Goal: Task Accomplishment & Management: Use online tool/utility

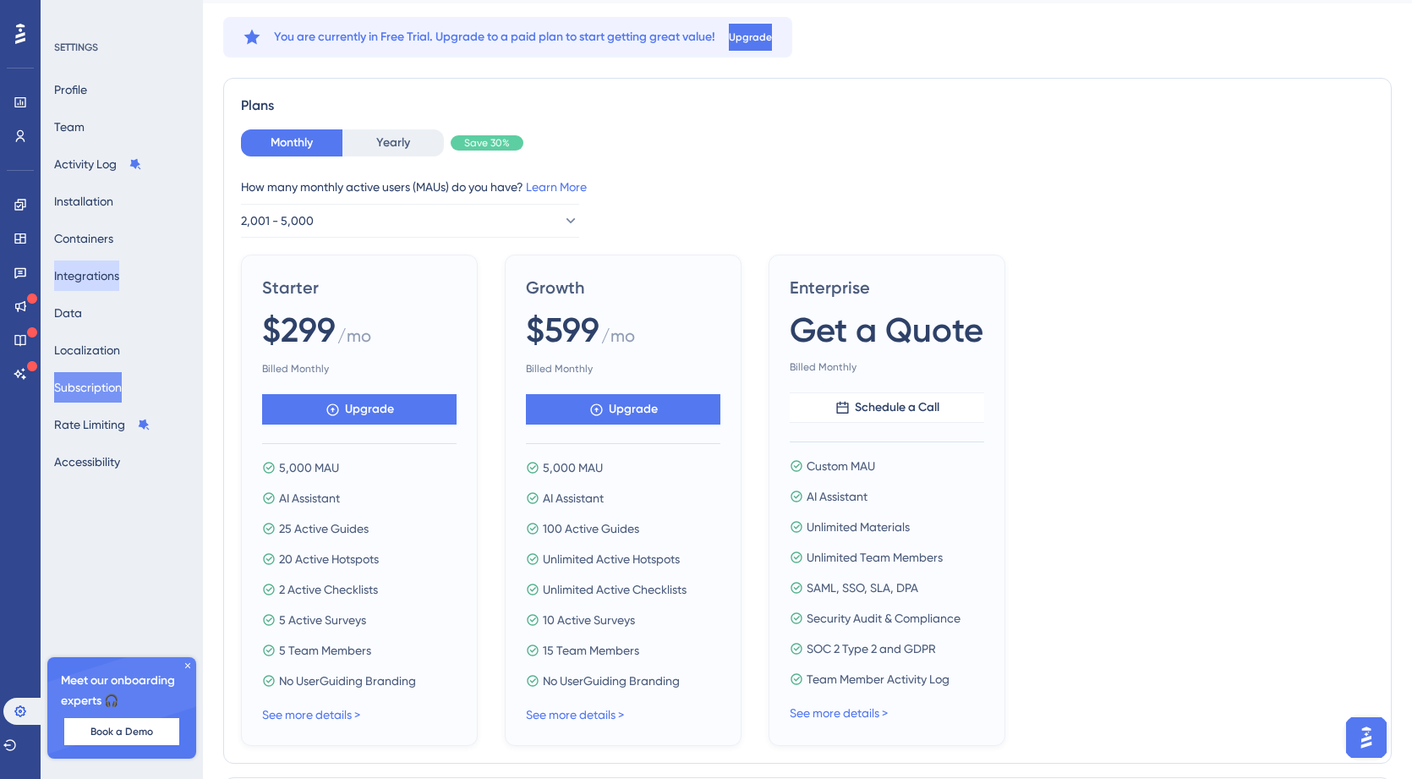
click at [90, 281] on button "Integrations" at bounding box center [86, 275] width 65 height 30
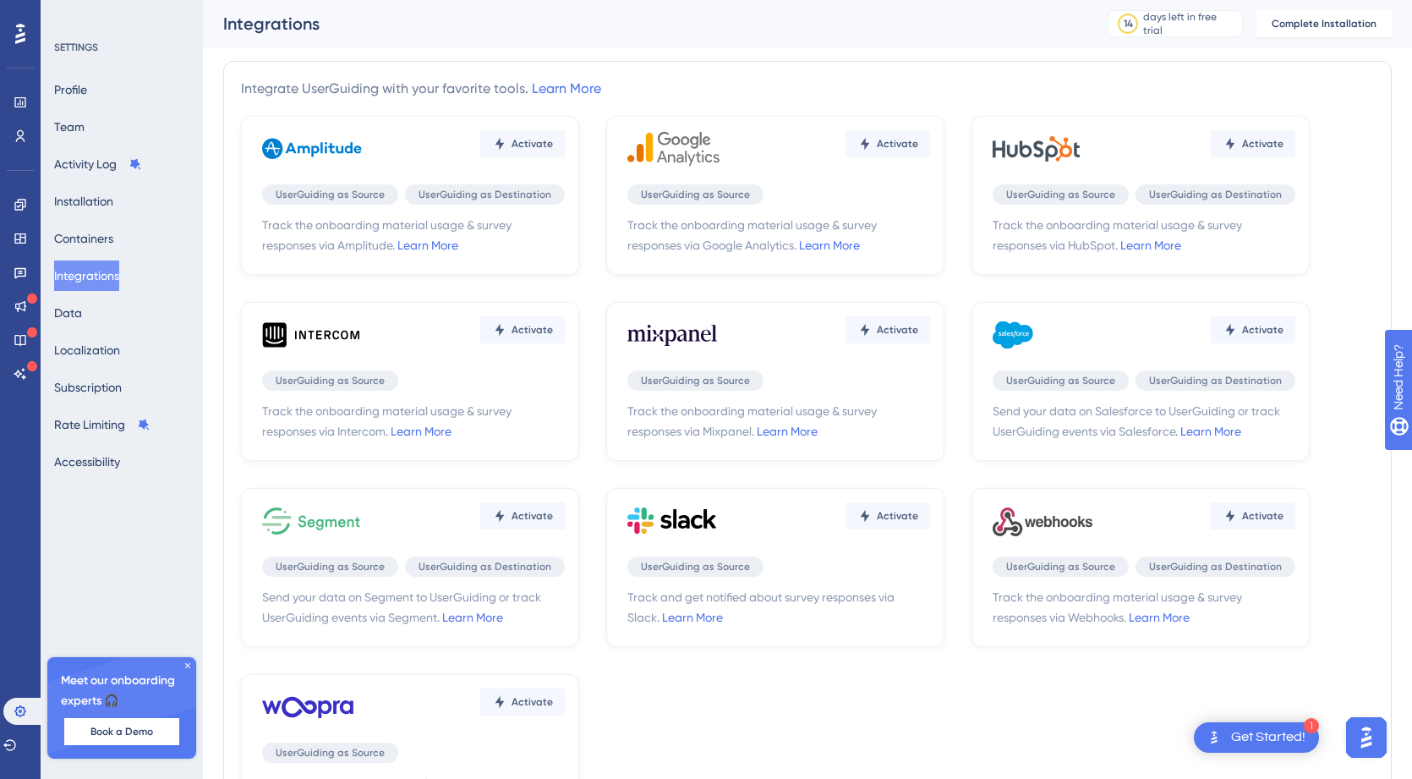
click at [814, 383] on div "UserGuiding as Source" at bounding box center [779, 380] width 303 height 20
click at [79, 315] on button "Data" at bounding box center [68, 313] width 28 height 30
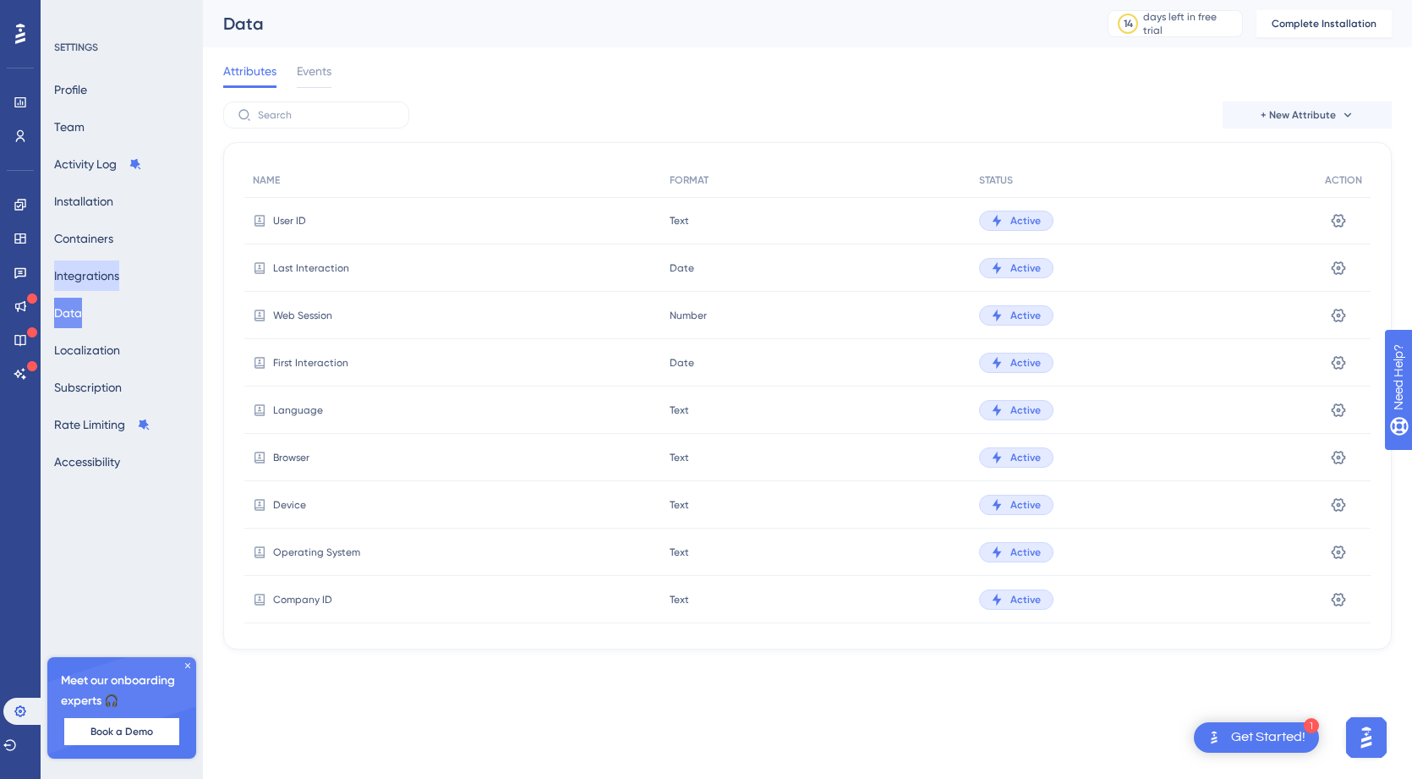
click at [87, 288] on button "Integrations" at bounding box center [86, 275] width 65 height 30
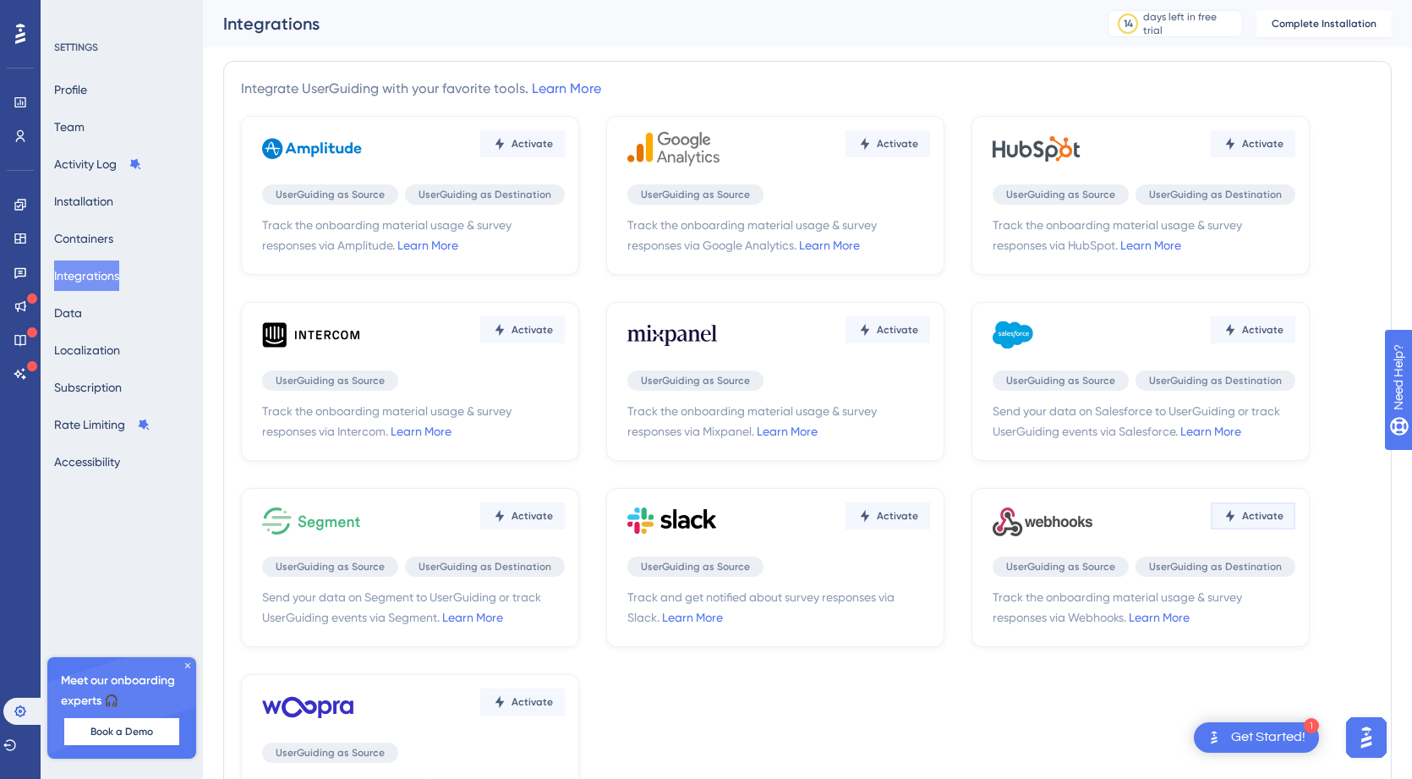
click at [1248, 504] on button "Activate" at bounding box center [1253, 515] width 85 height 27
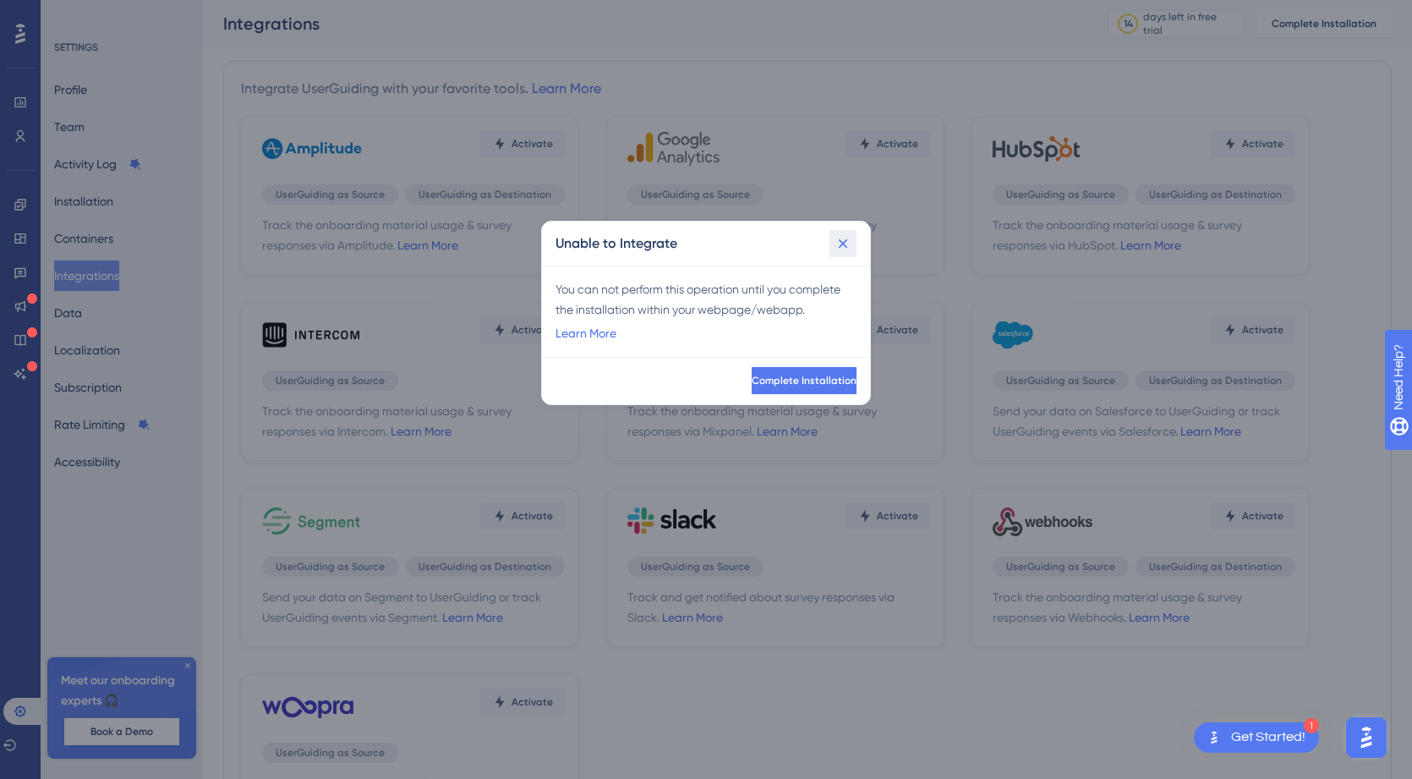
click at [847, 244] on icon at bounding box center [843, 243] width 17 height 17
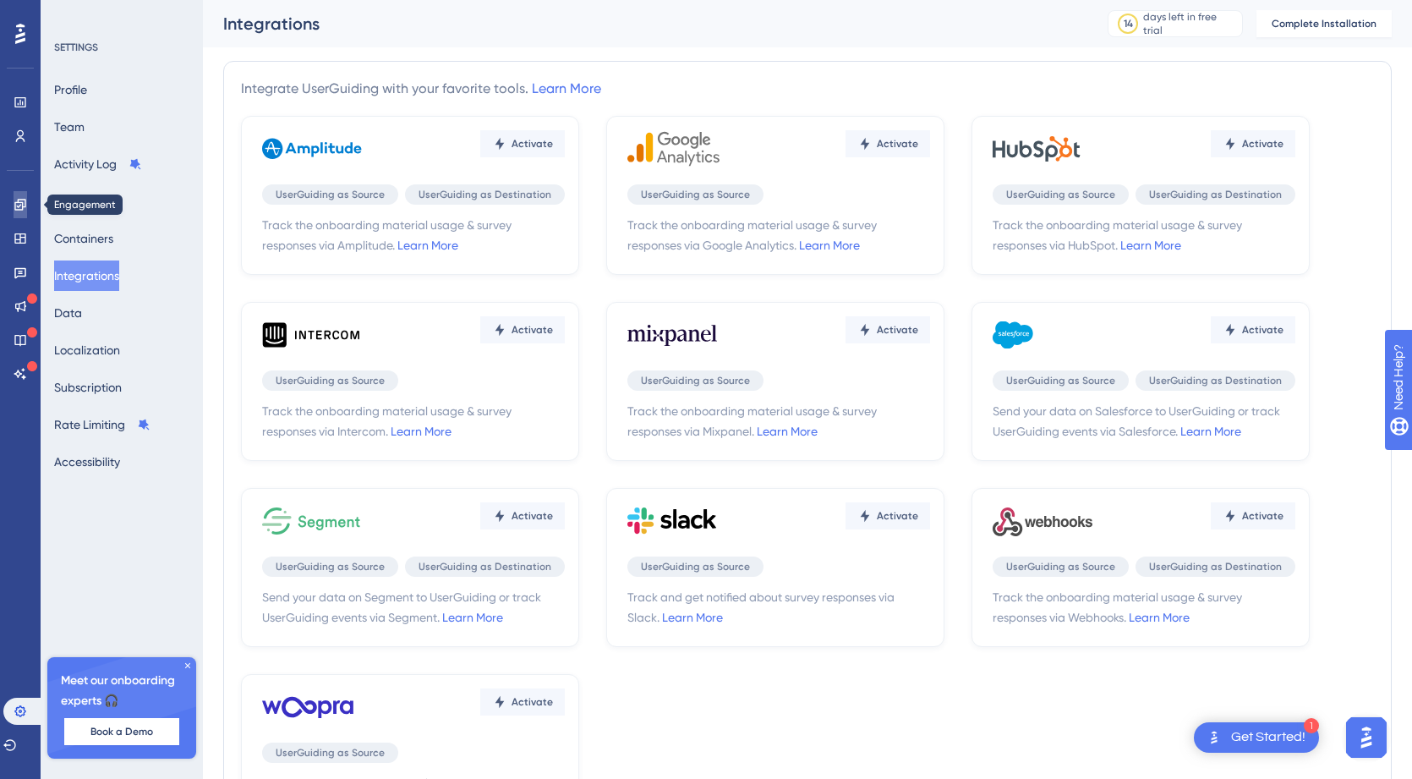
click at [20, 212] on link at bounding box center [21, 204] width 14 height 27
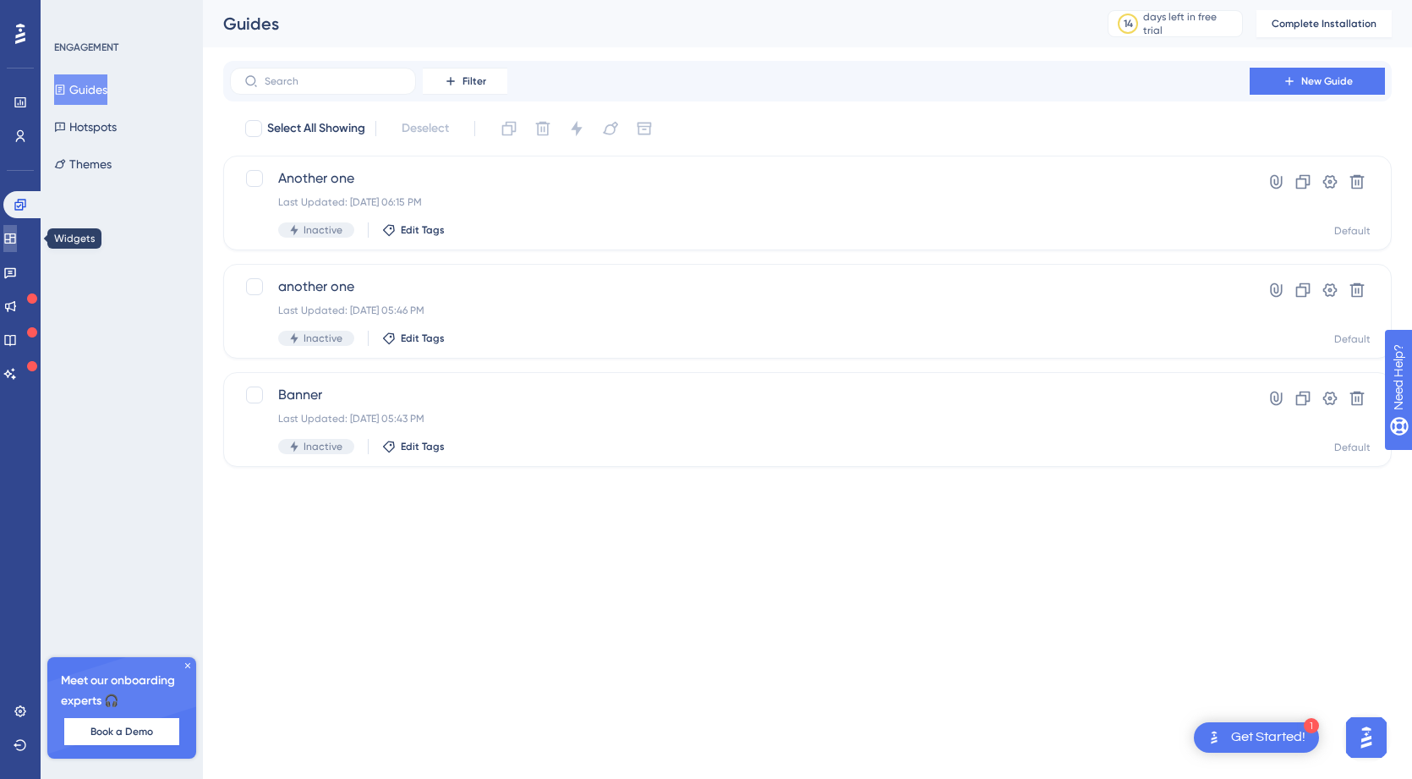
click at [15, 243] on icon at bounding box center [9, 238] width 11 height 10
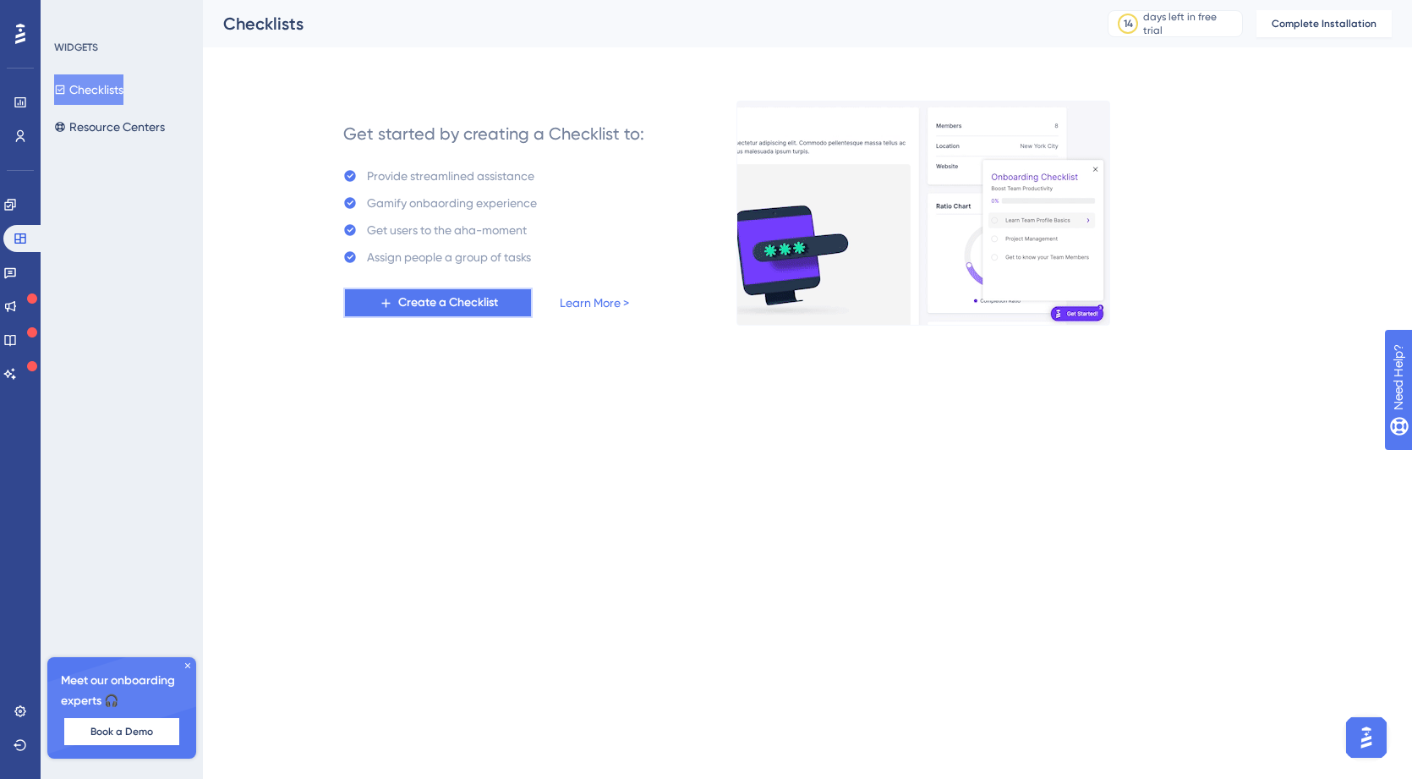
click at [494, 311] on span "Create a Checklist" at bounding box center [448, 303] width 100 height 20
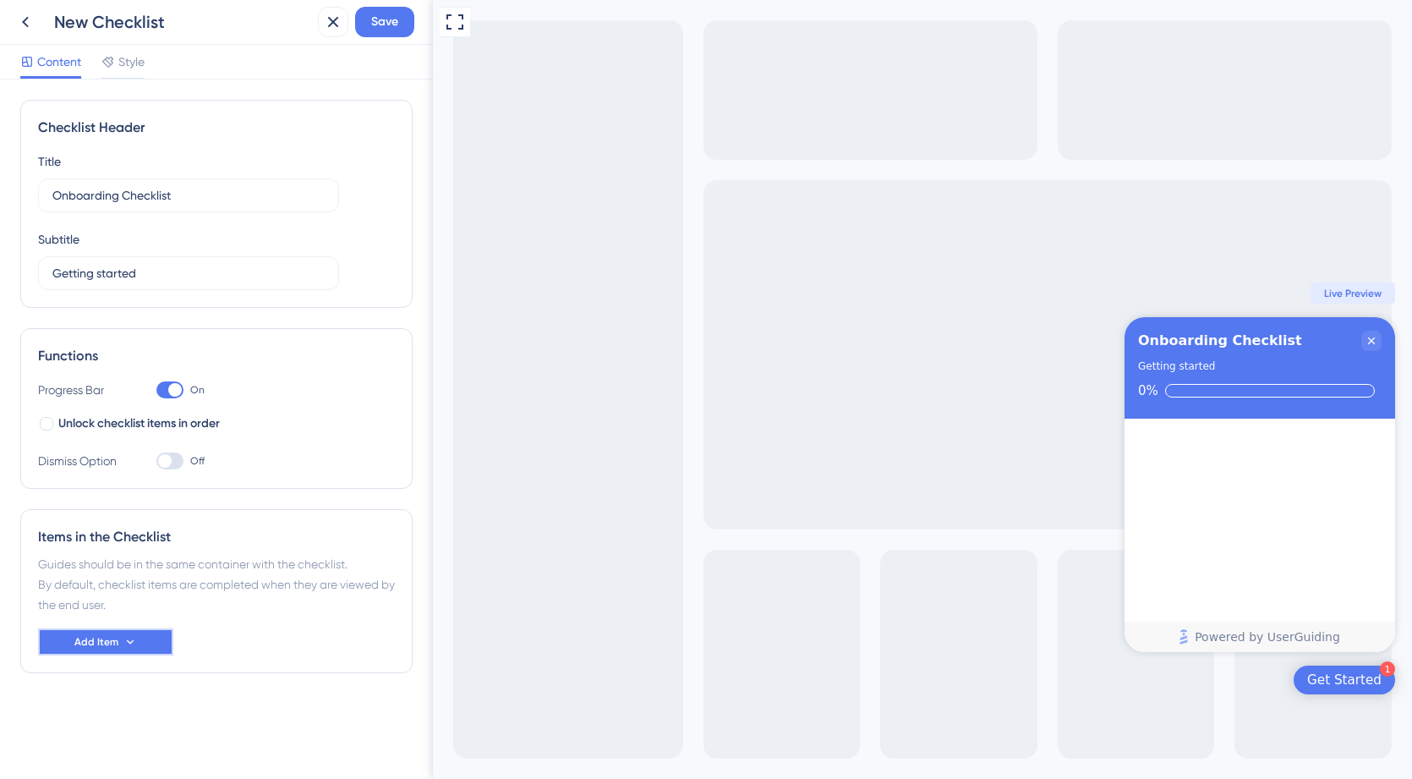
click at [83, 648] on span "Add Item" at bounding box center [96, 642] width 44 height 14
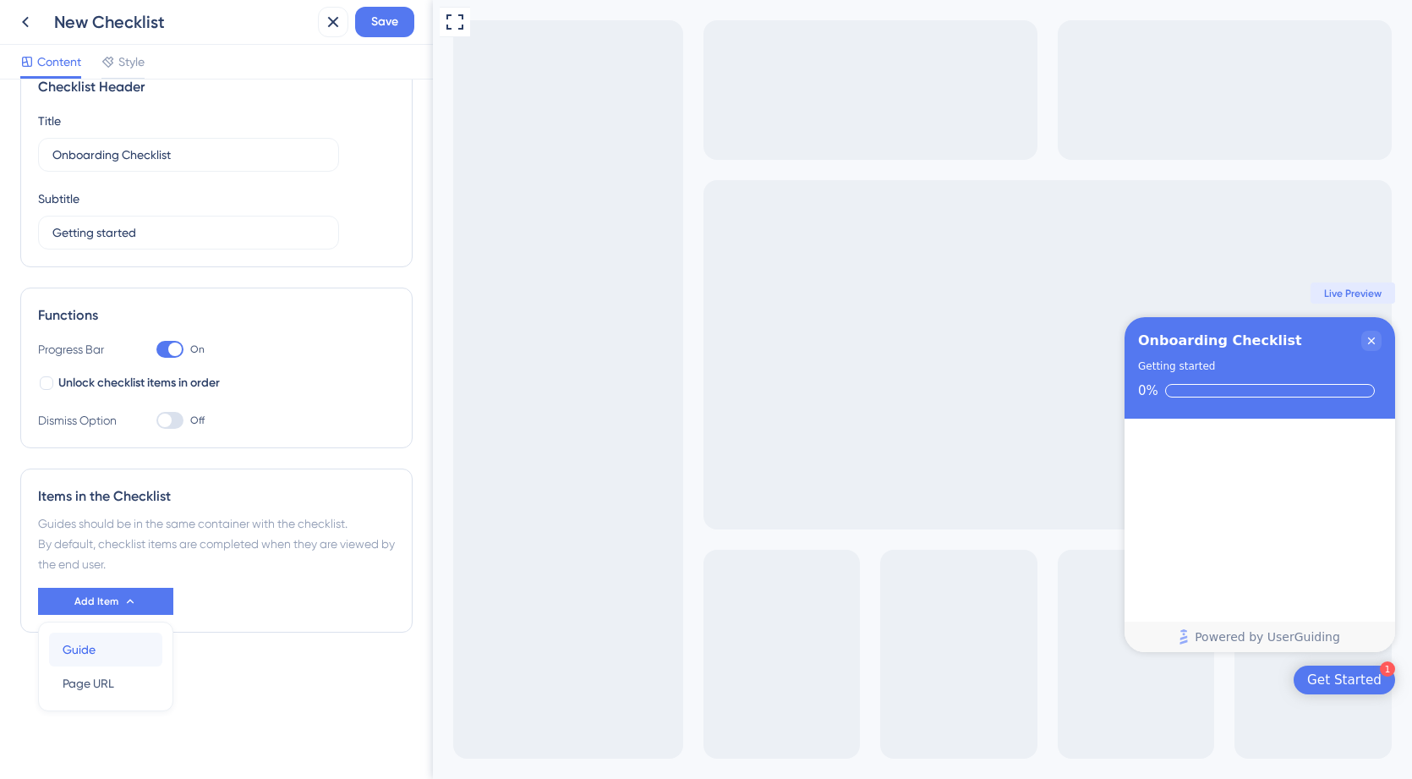
click at [86, 657] on span "Guide" at bounding box center [79, 649] width 33 height 20
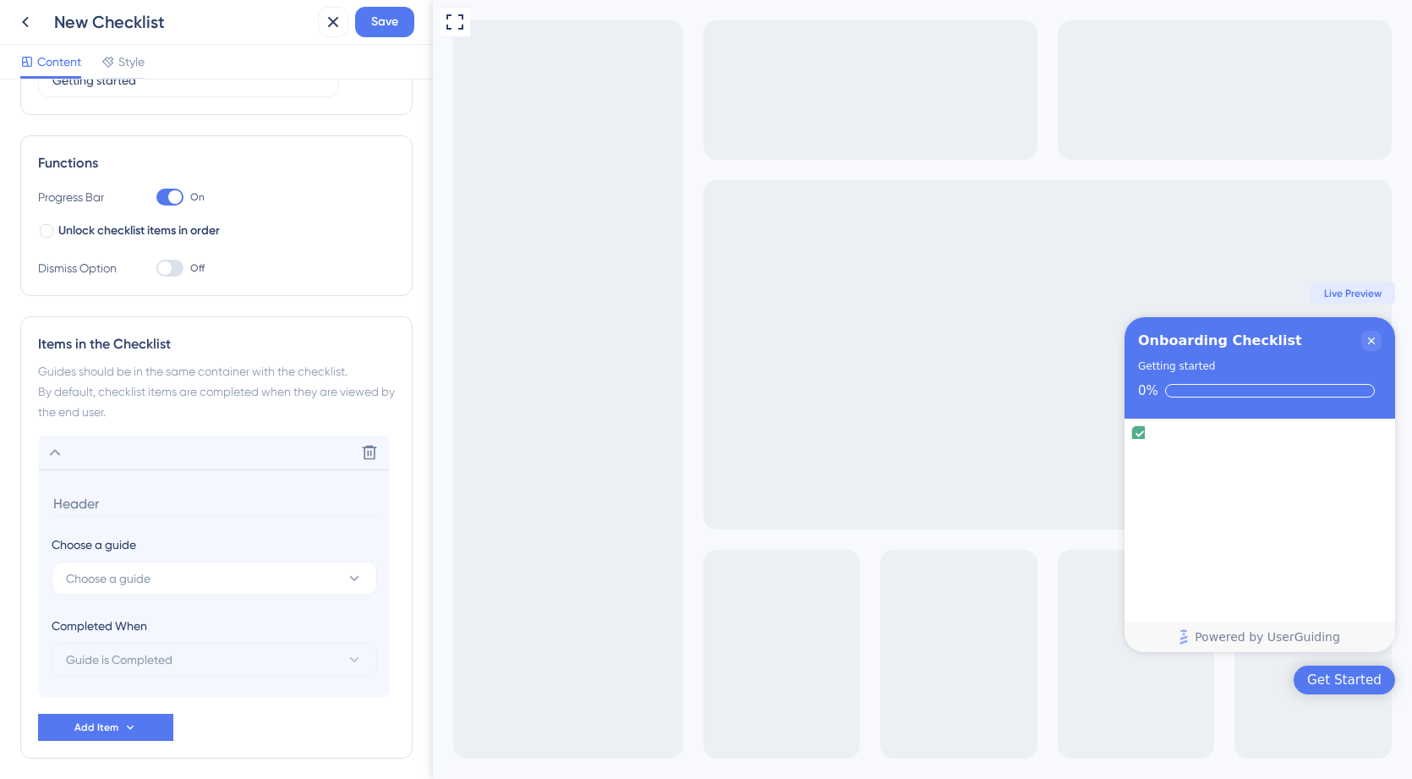
scroll to position [260, 0]
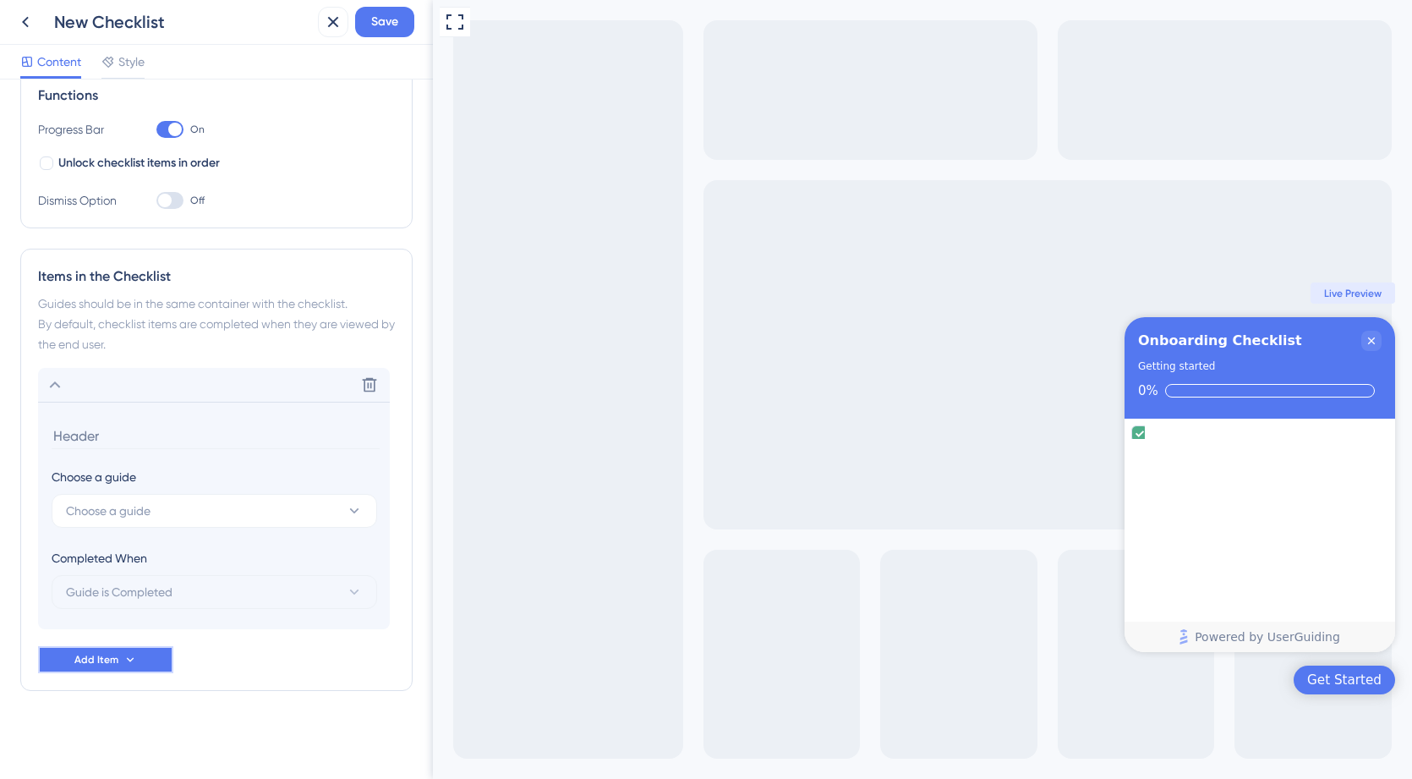
click at [95, 653] on span "Add Item" at bounding box center [96, 660] width 44 height 14
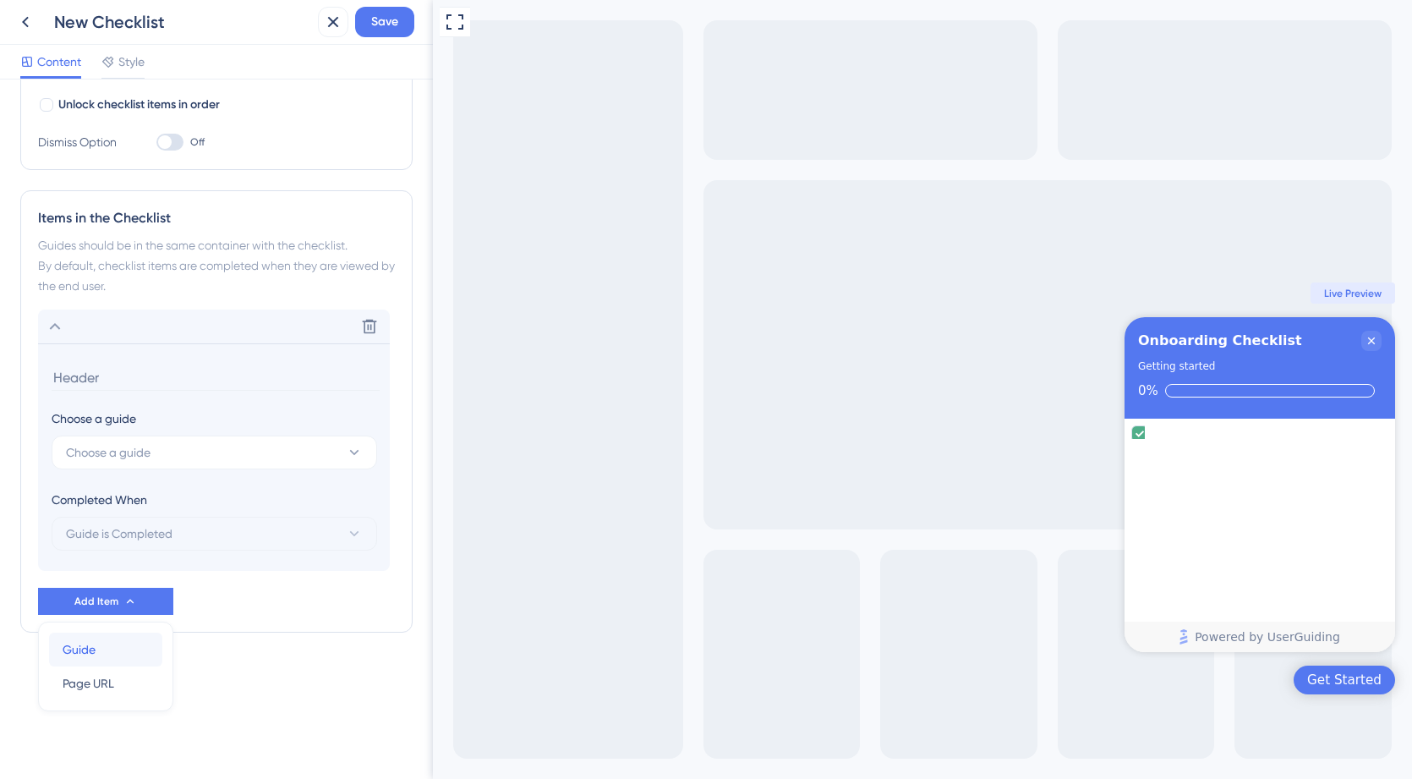
click at [96, 645] on div "Guide Guide" at bounding box center [106, 650] width 86 height 34
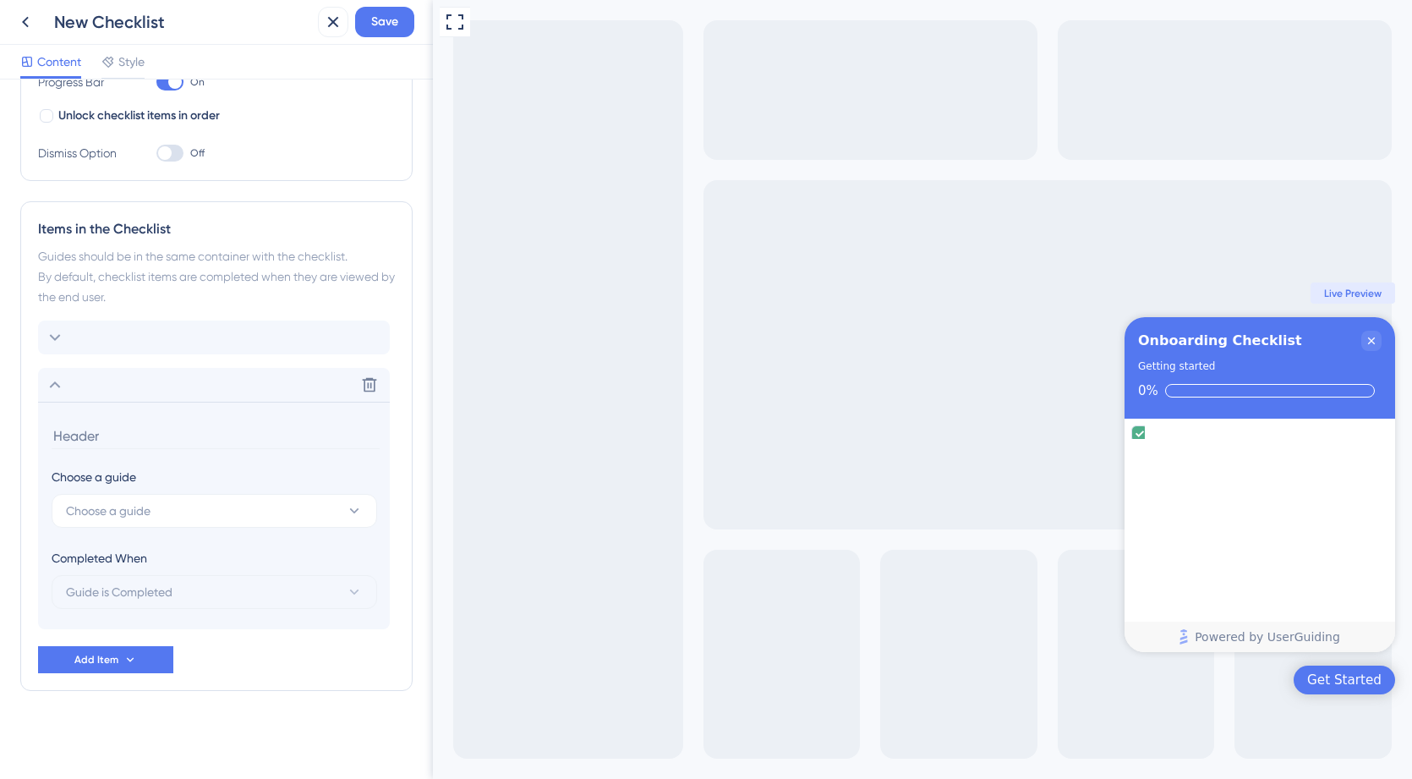
scroll to position [308, 0]
click at [79, 663] on span "Add Item" at bounding box center [96, 660] width 44 height 14
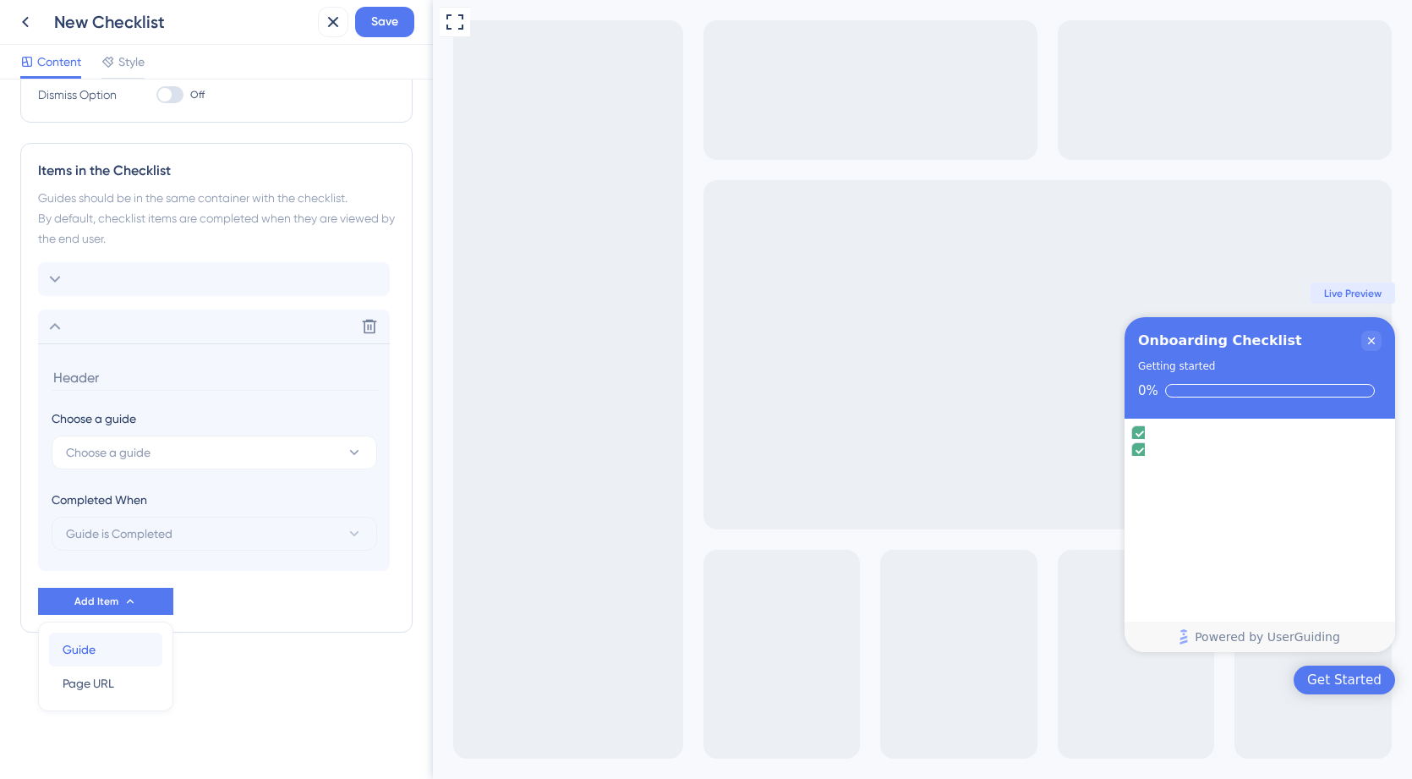
click at [91, 650] on span "Guide" at bounding box center [79, 649] width 33 height 20
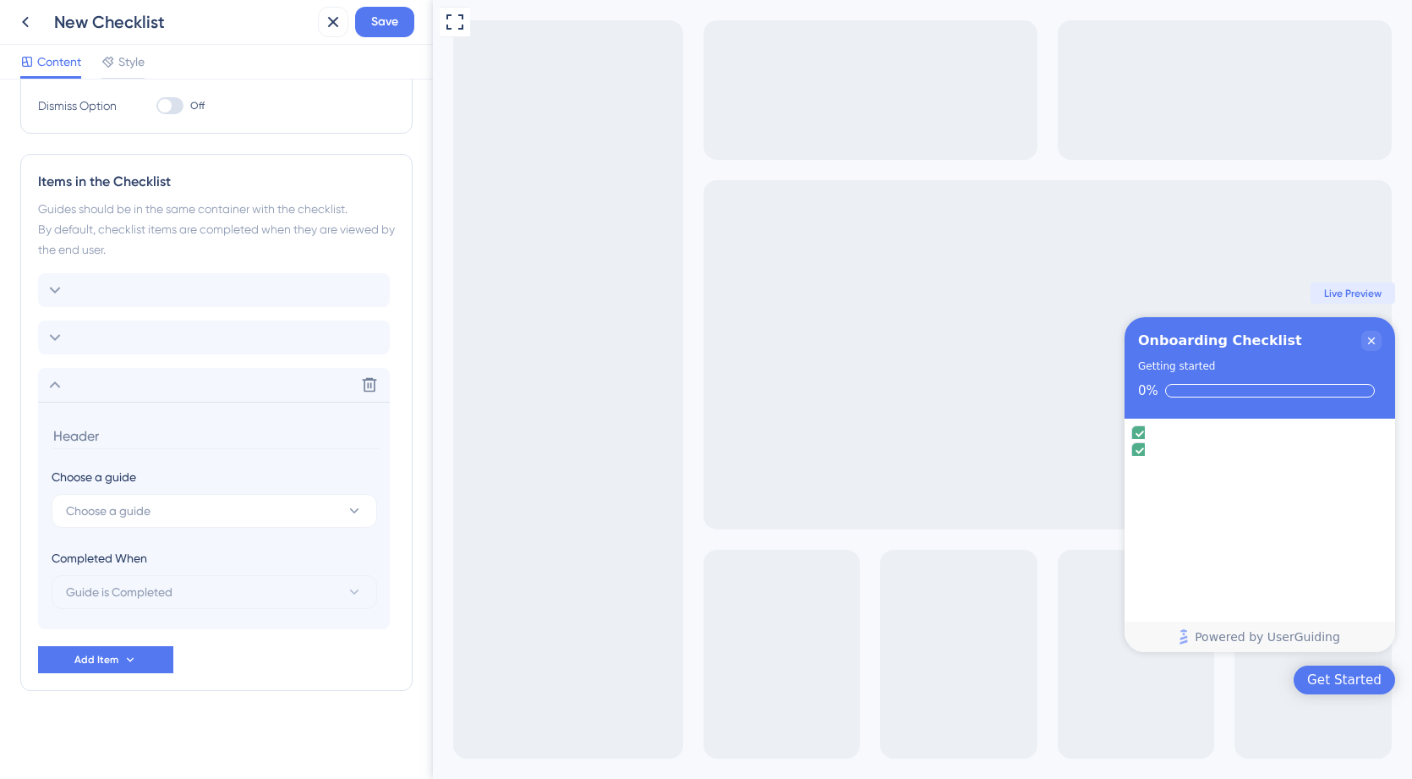
scroll to position [355, 0]
click at [25, 27] on icon at bounding box center [25, 22] width 20 height 20
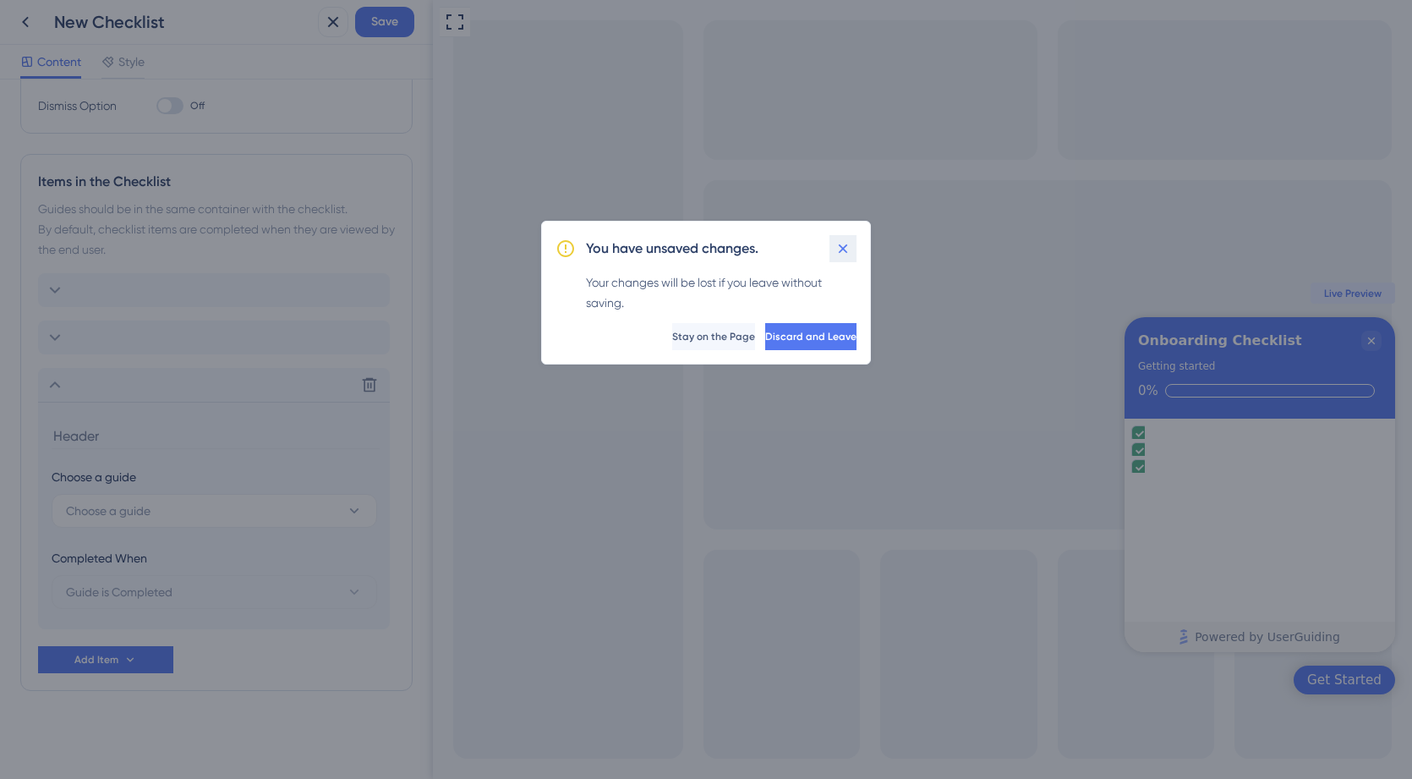
click at [843, 246] on icon at bounding box center [843, 248] width 17 height 17
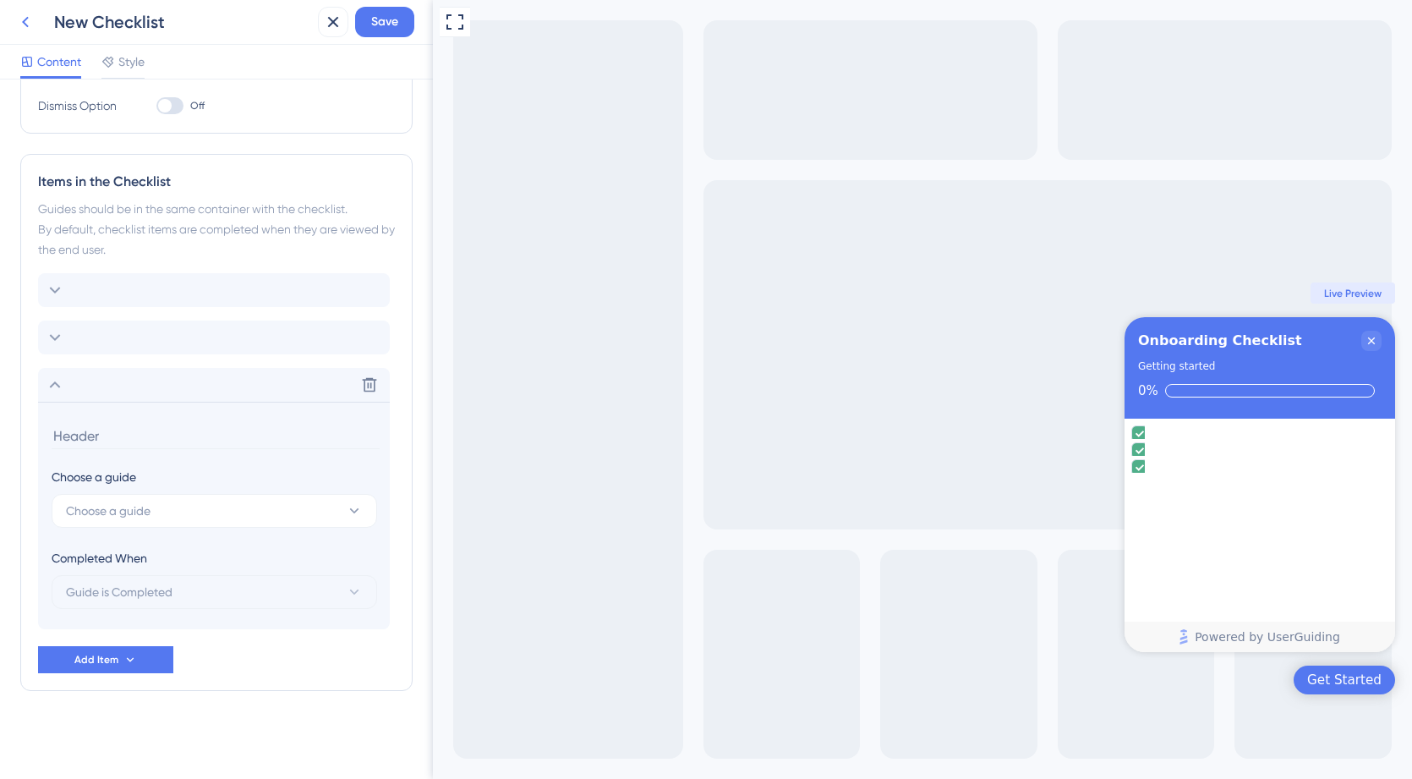
click at [25, 20] on icon at bounding box center [25, 22] width 7 height 11
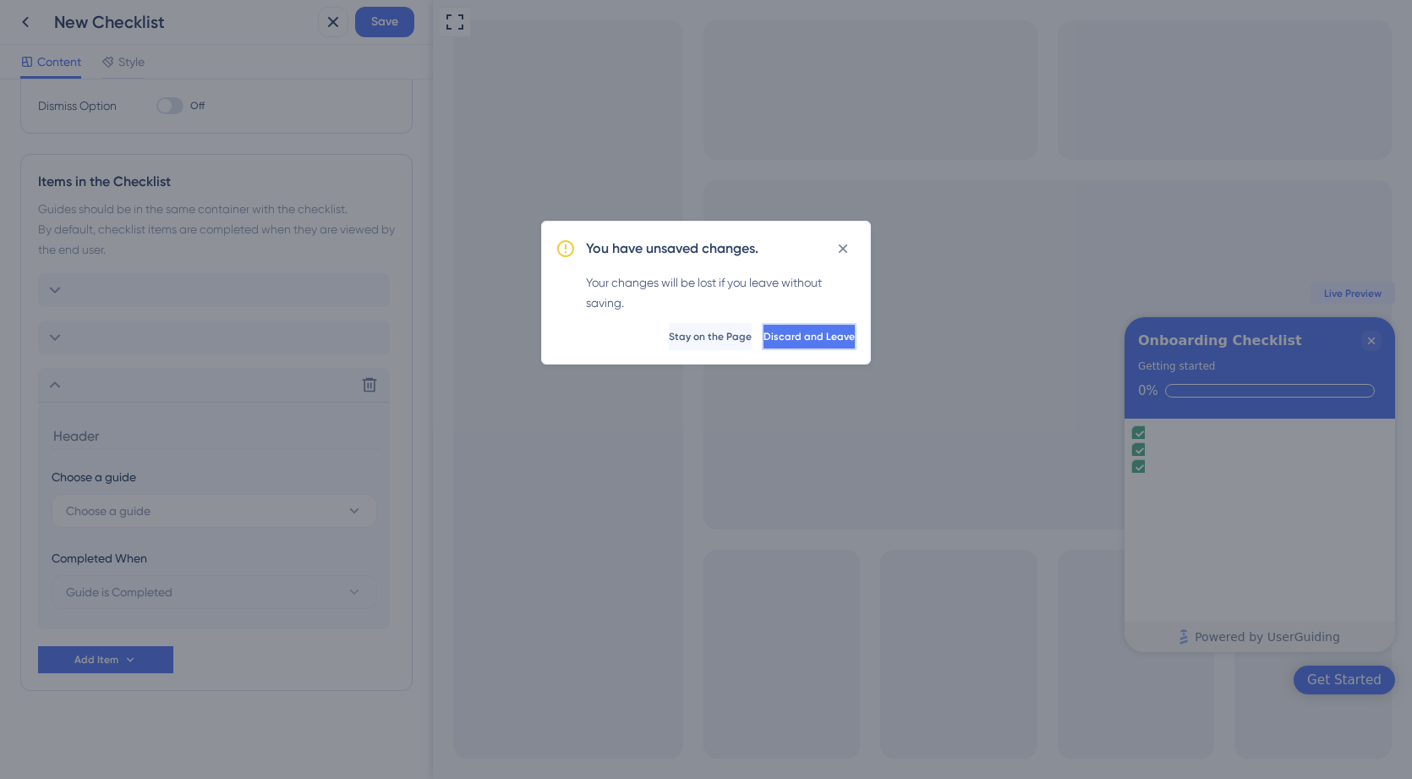
click at [770, 327] on button "Discard and Leave" at bounding box center [809, 336] width 95 height 27
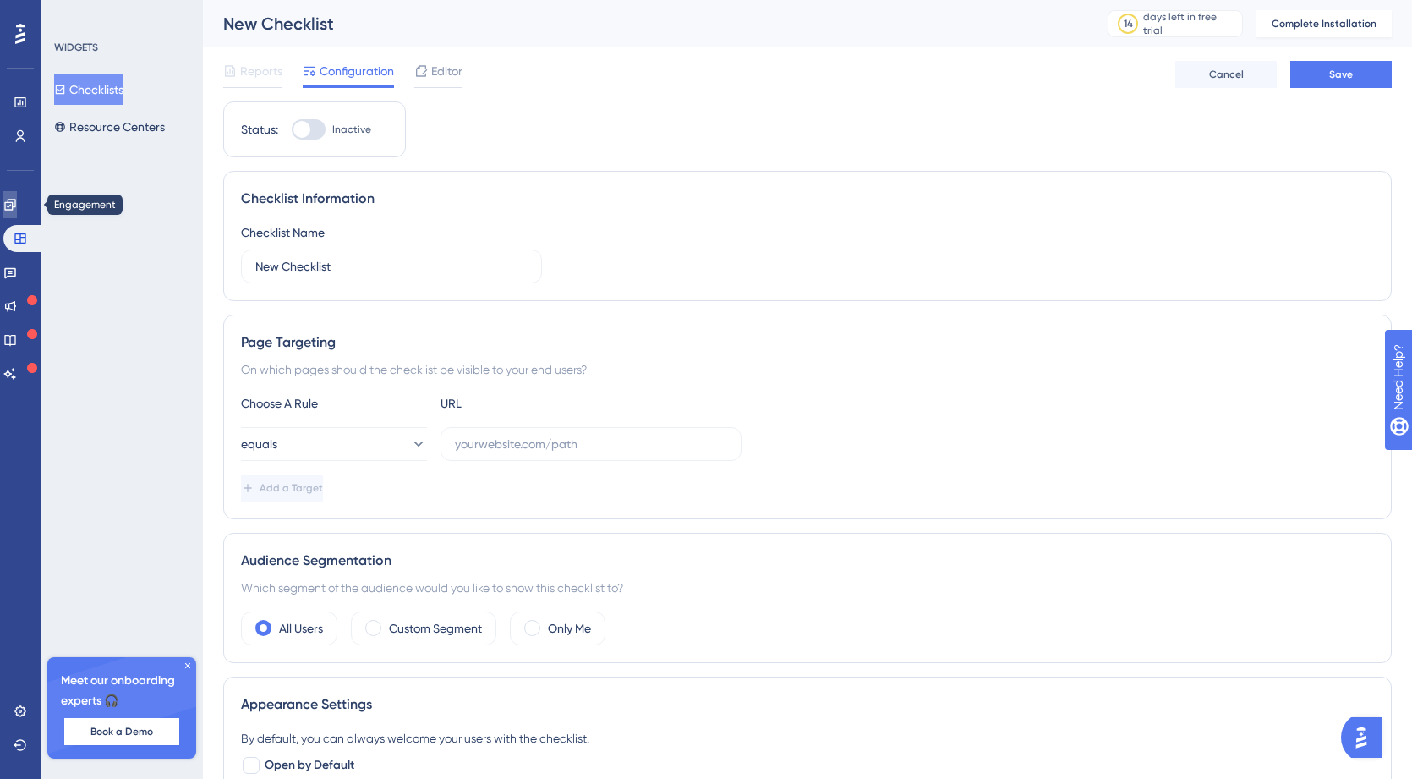
click at [17, 199] on link at bounding box center [10, 204] width 14 height 27
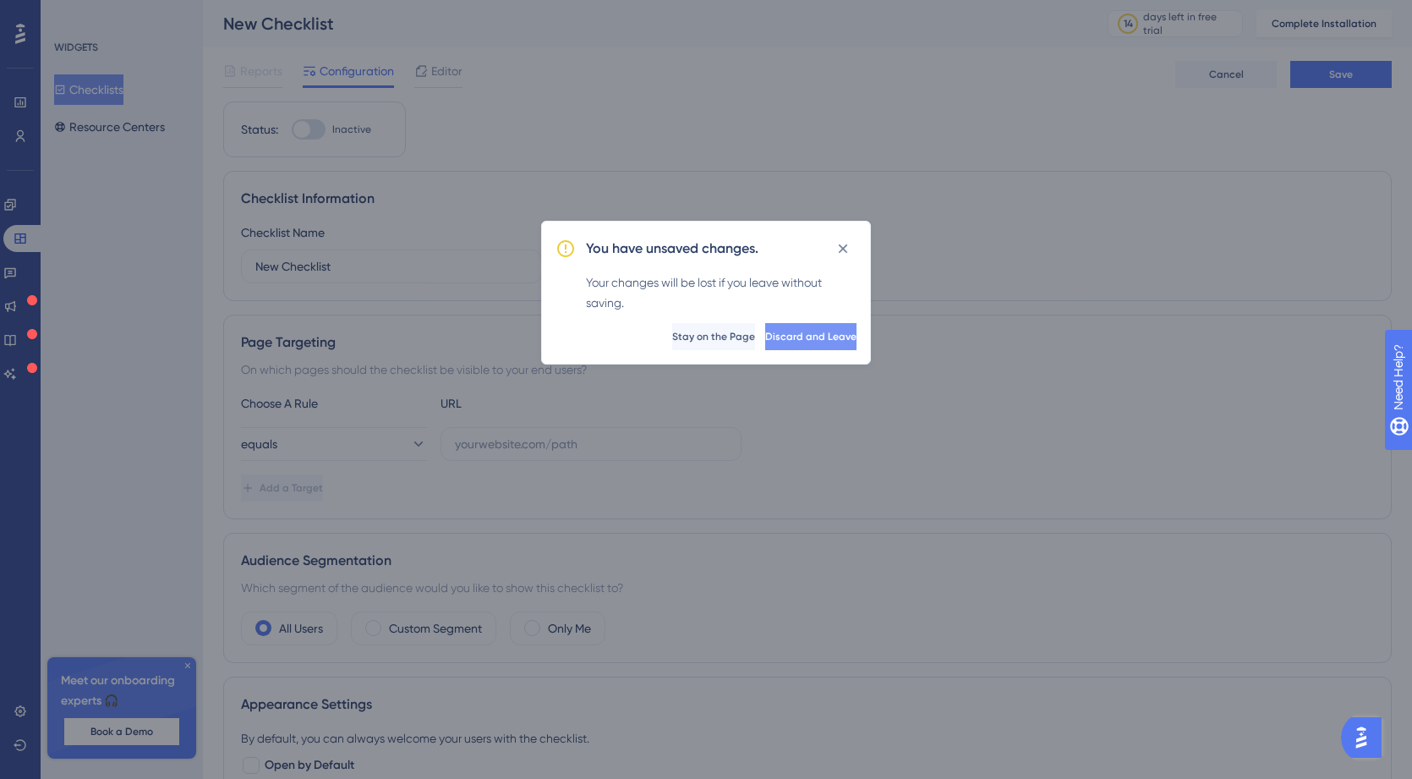
click at [765, 337] on span "Discard and Leave" at bounding box center [810, 337] width 91 height 14
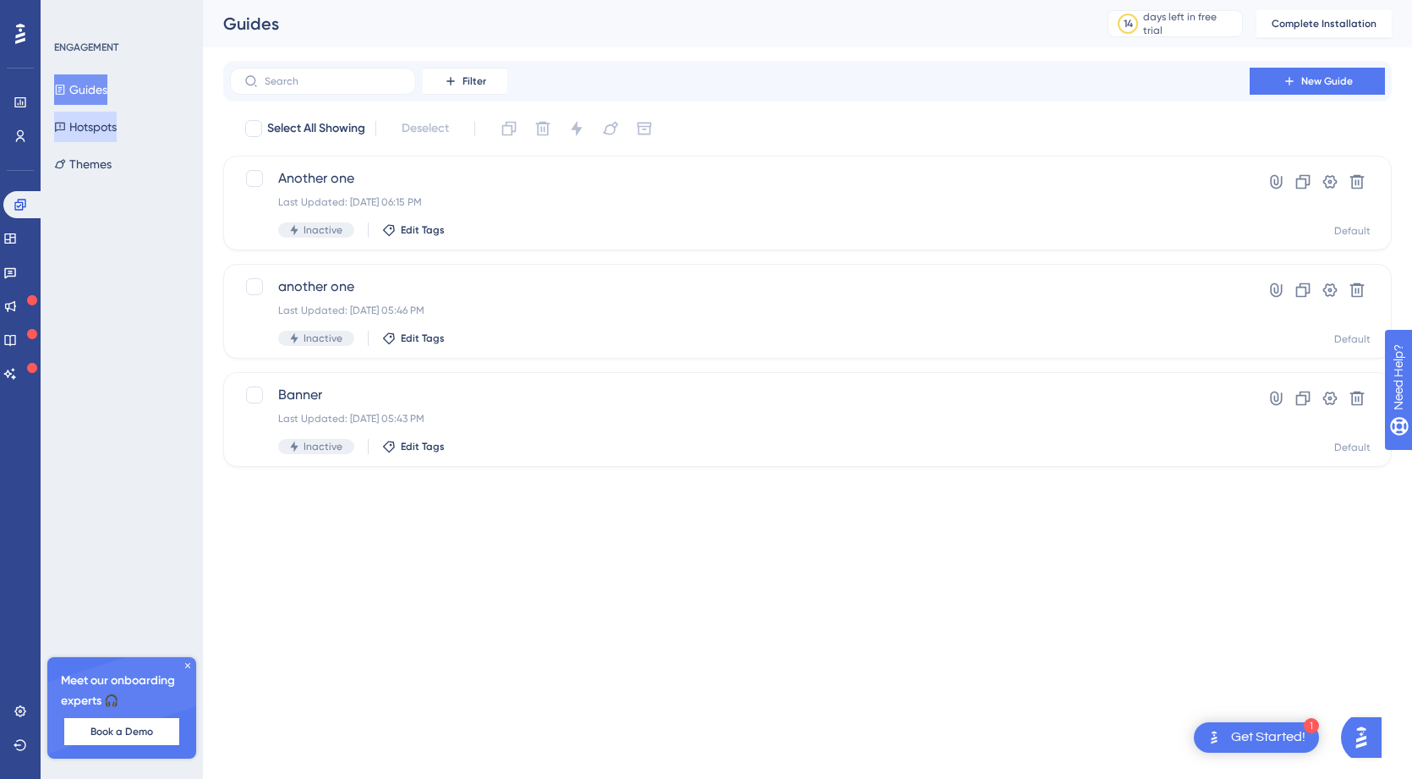
click at [113, 135] on button "Hotspots" at bounding box center [85, 127] width 63 height 30
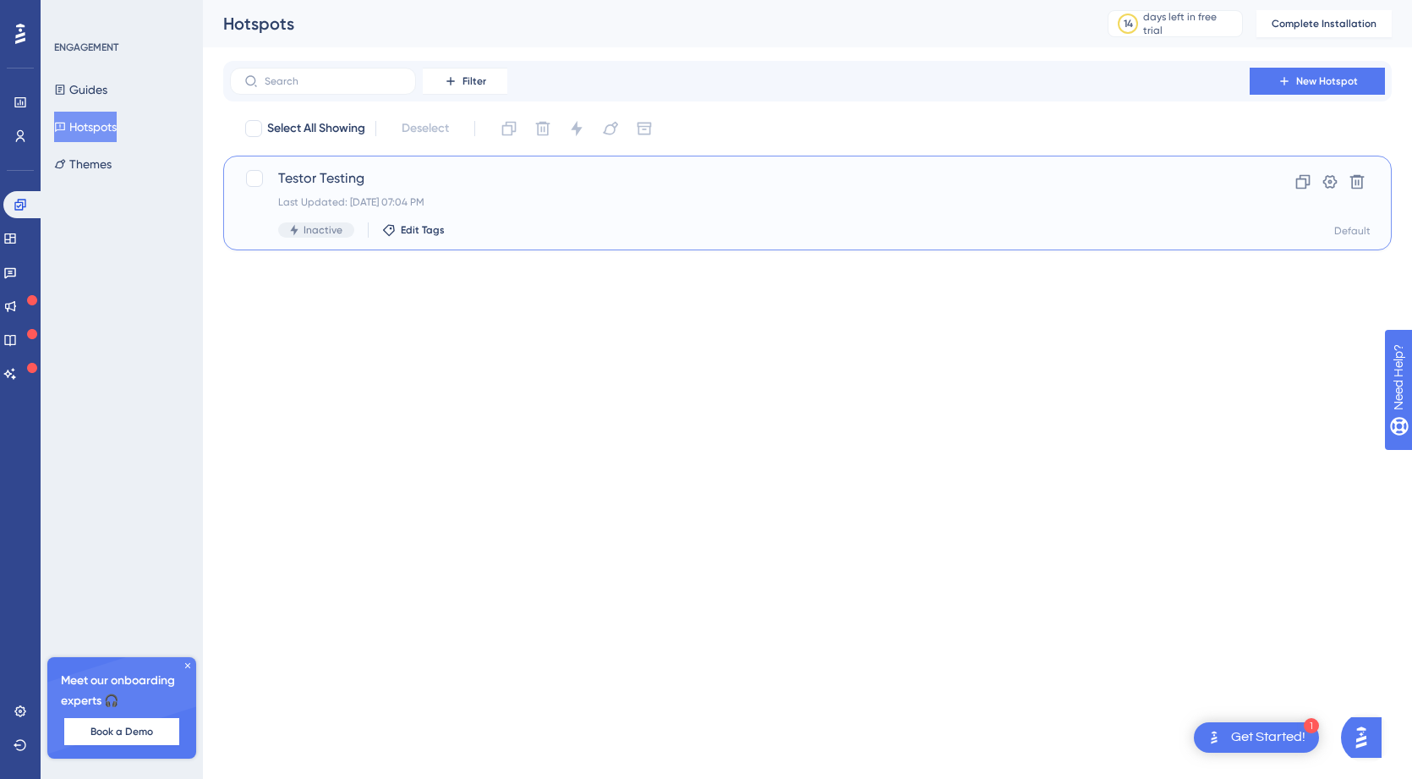
click at [343, 176] on span "Testor Testing" at bounding box center [740, 178] width 924 height 20
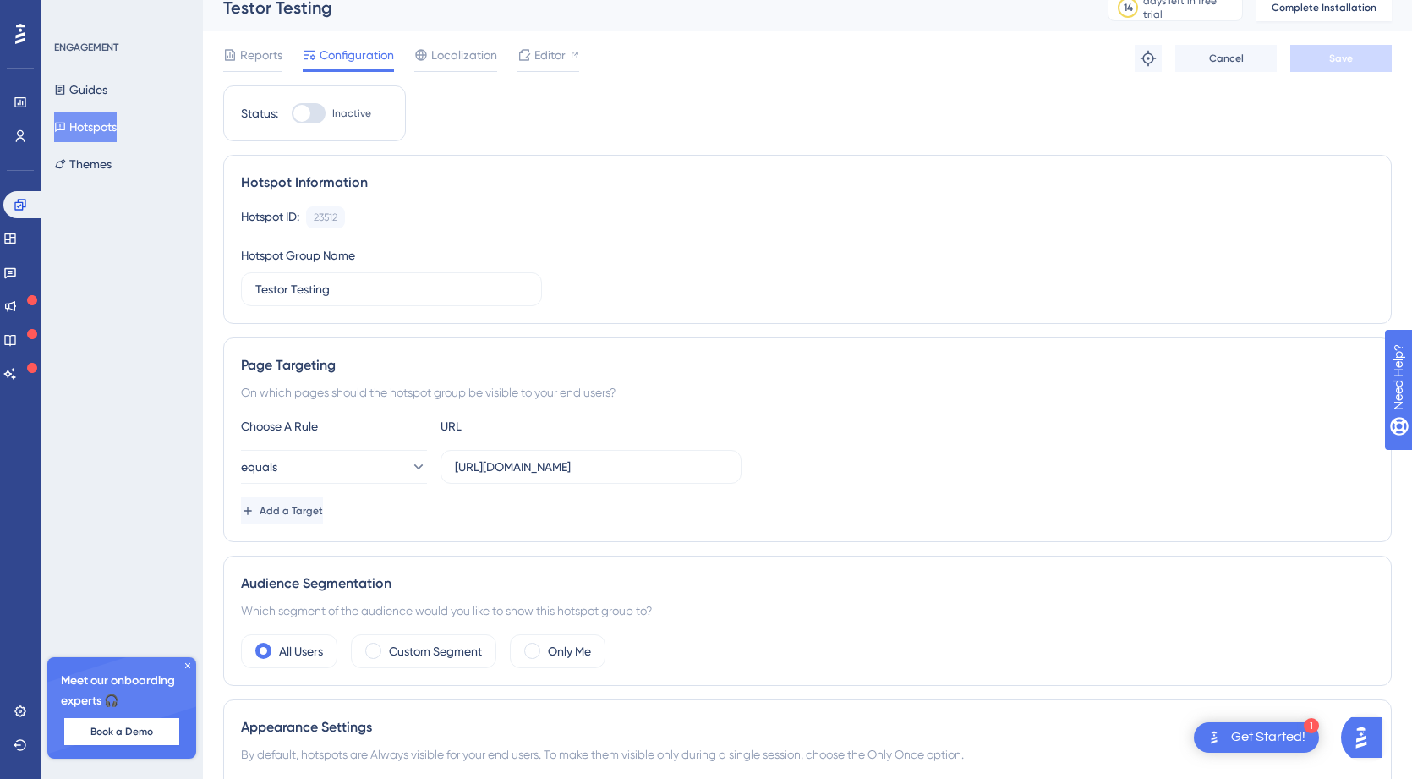
scroll to position [18, 0]
click at [539, 51] on span "Editor" at bounding box center [549, 53] width 31 height 20
